Goal: Find contact information: Find contact information

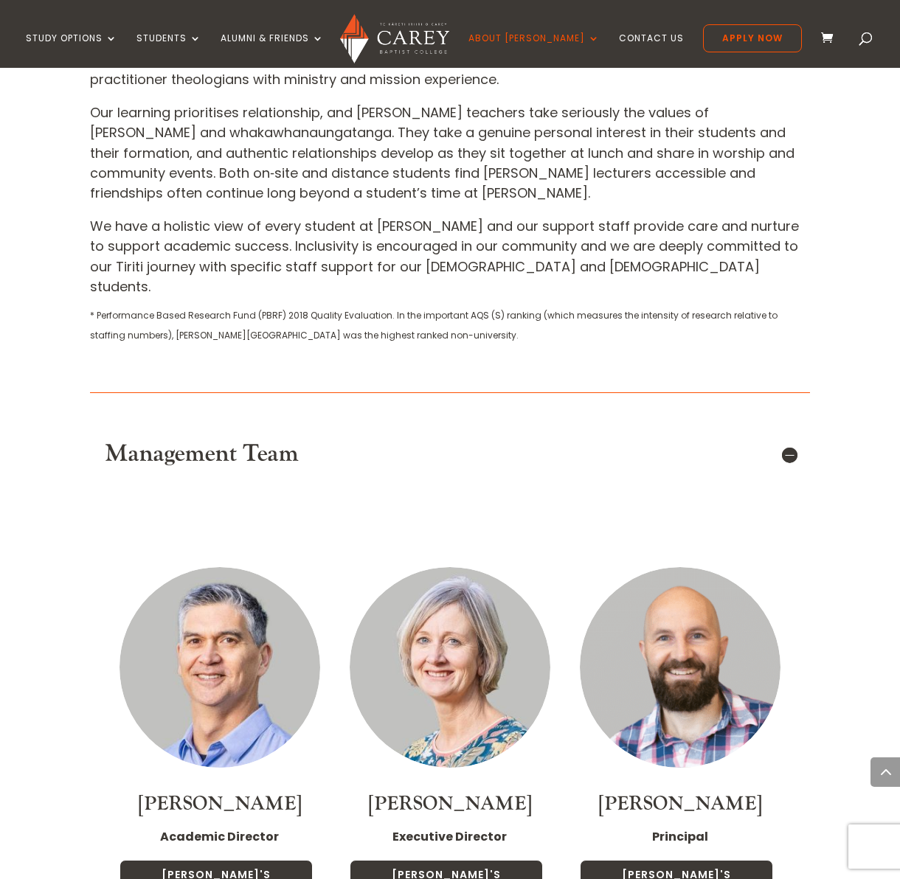
scroll to position [684, 0]
click at [676, 860] on link "[PERSON_NAME]'s Profile" at bounding box center [676, 884] width 193 height 49
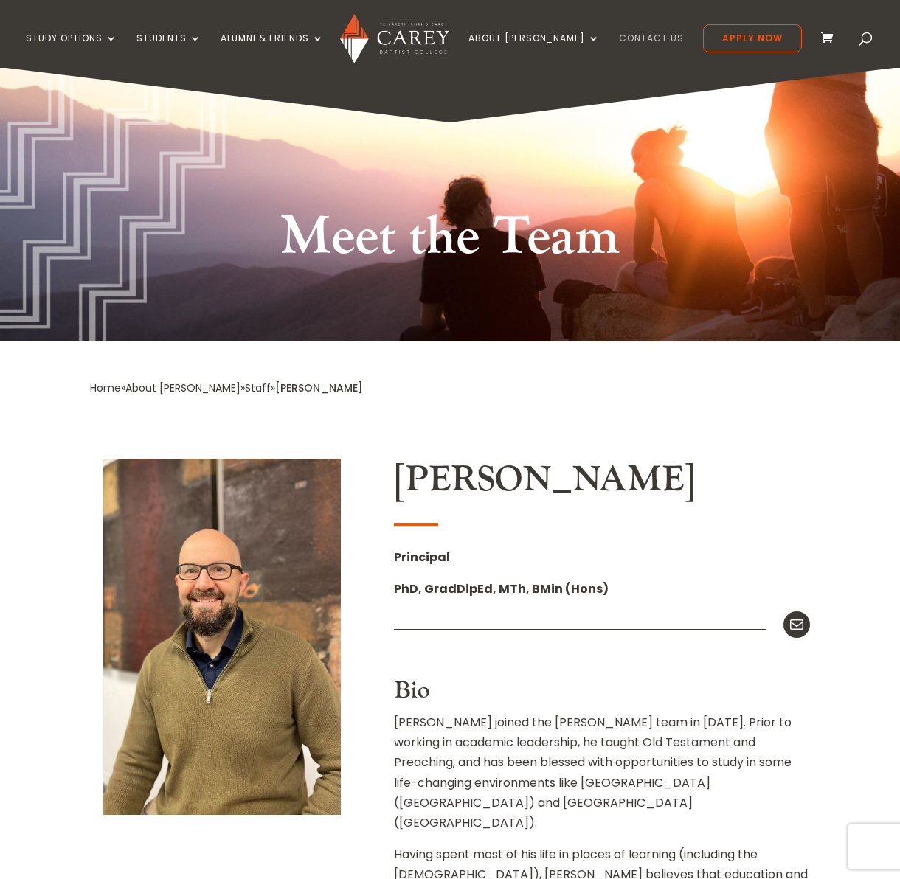
click at [637, 37] on link "Contact Us" at bounding box center [651, 50] width 65 height 35
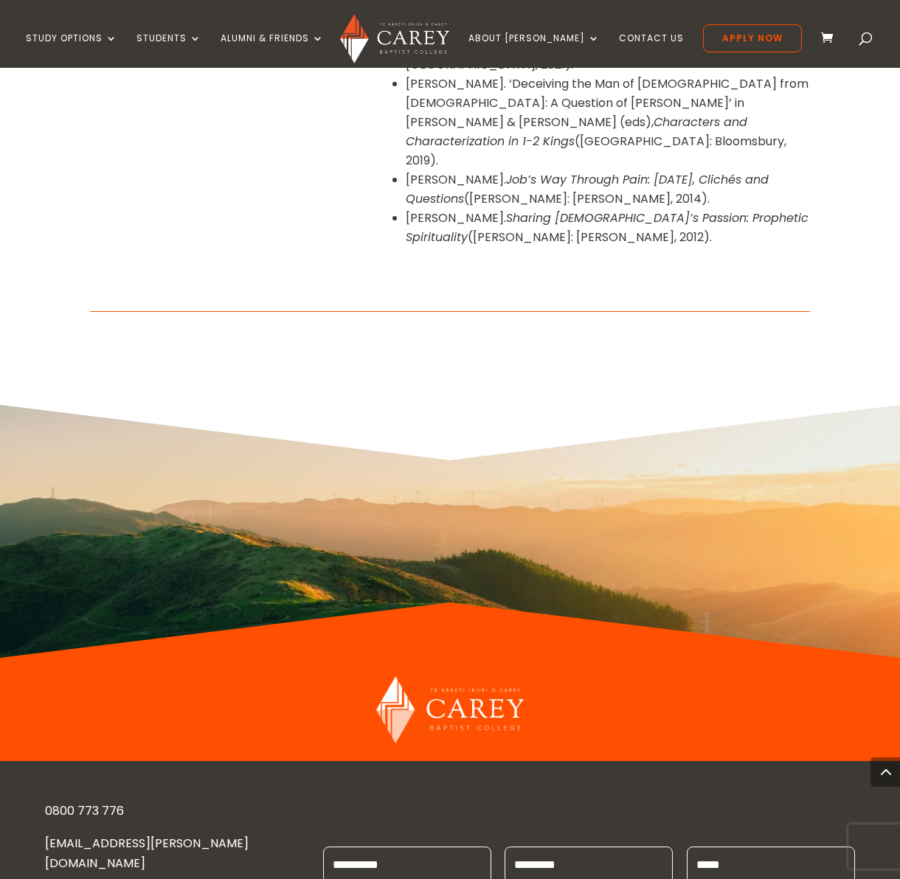
scroll to position [1770, 0]
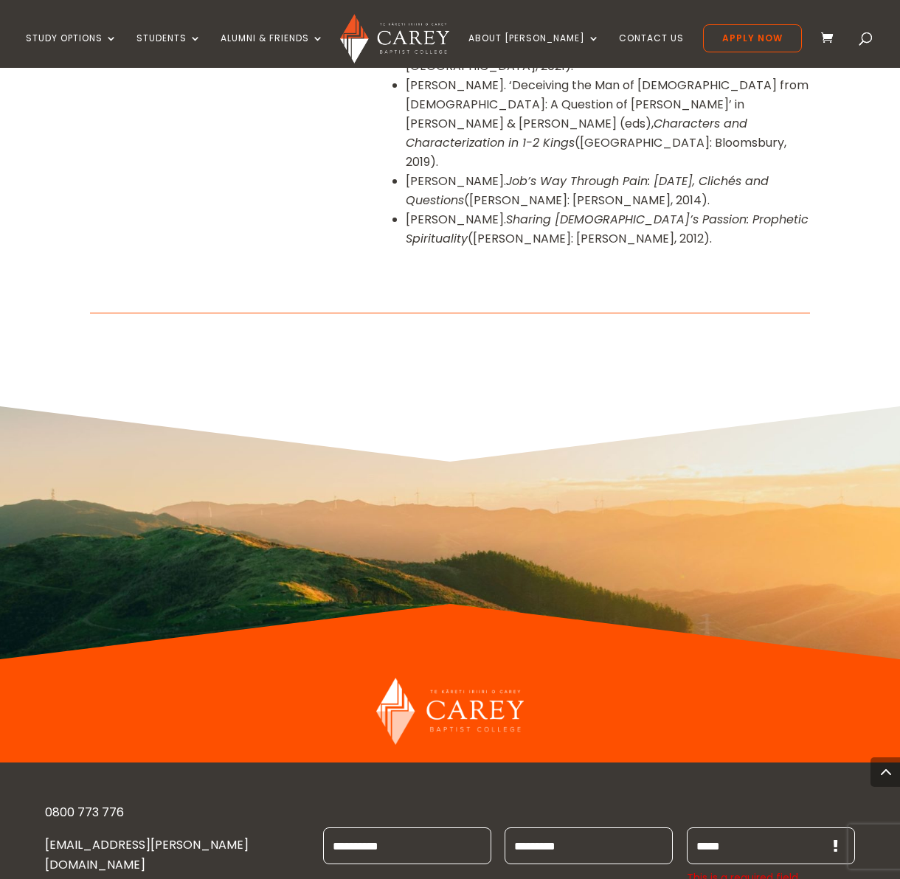
click at [651, 785] on div "0800 773 776 ENQUIRIES@CAREY.AC.NZ 473 GREAT SOUTH ROAD PENROSE, AUCKLAND 1061 …" at bounding box center [450, 885] width 810 height 200
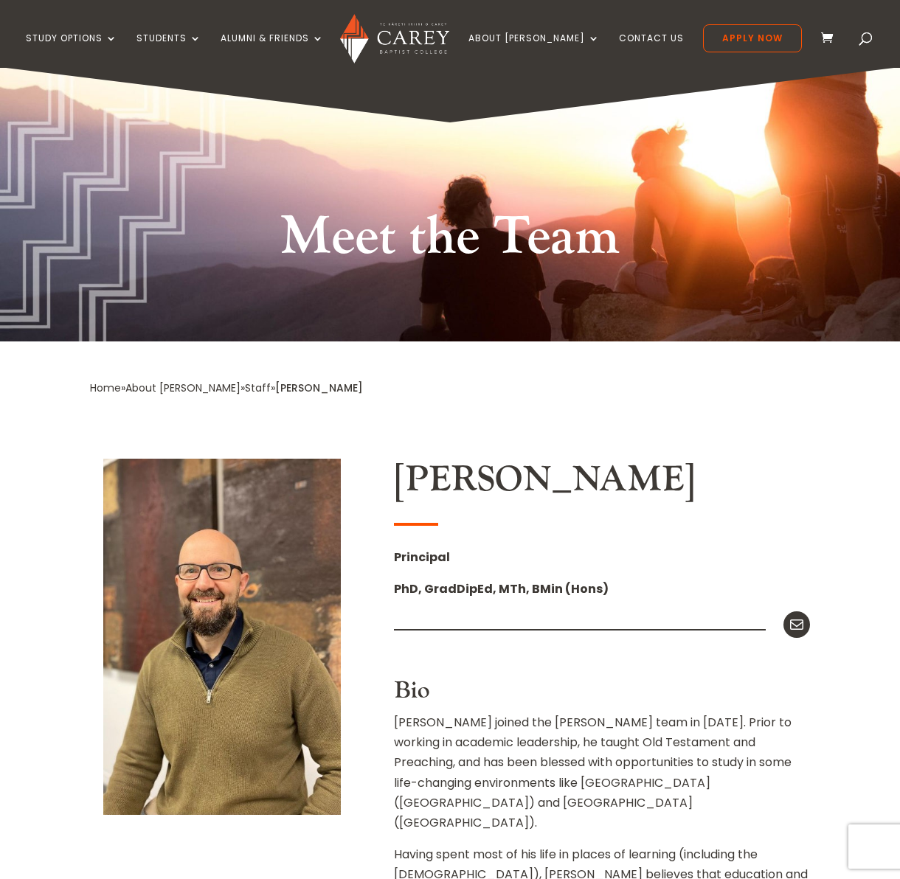
scroll to position [0, 0]
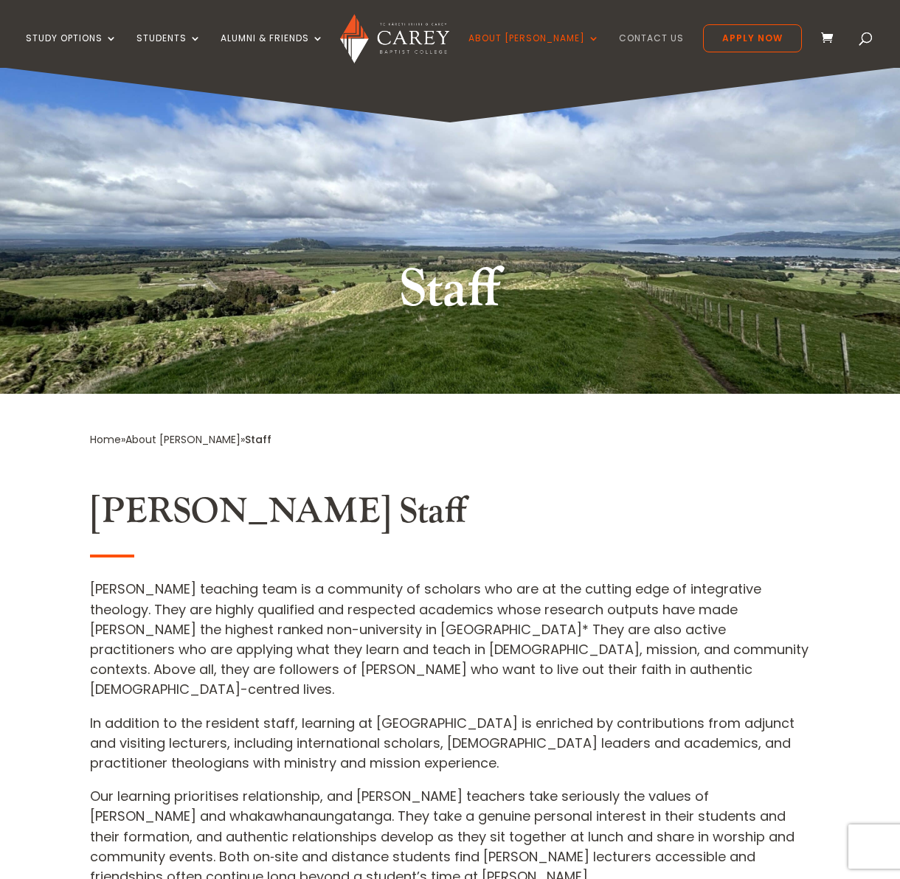
click at [619, 36] on link "Contact Us" at bounding box center [651, 50] width 65 height 35
